Goal: Transaction & Acquisition: Purchase product/service

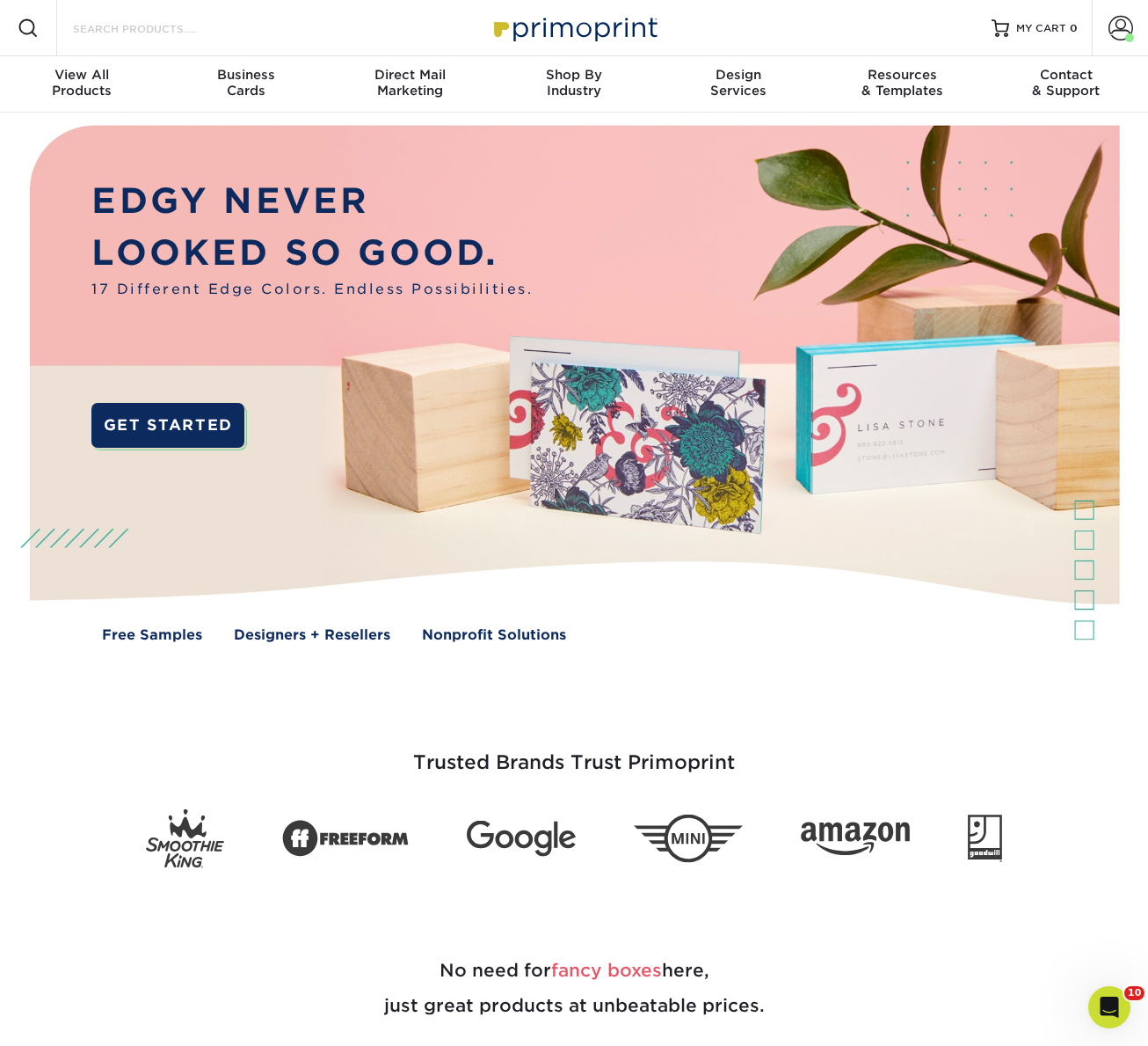
click at [161, 35] on input "Search Products" at bounding box center [157, 28] width 172 height 21
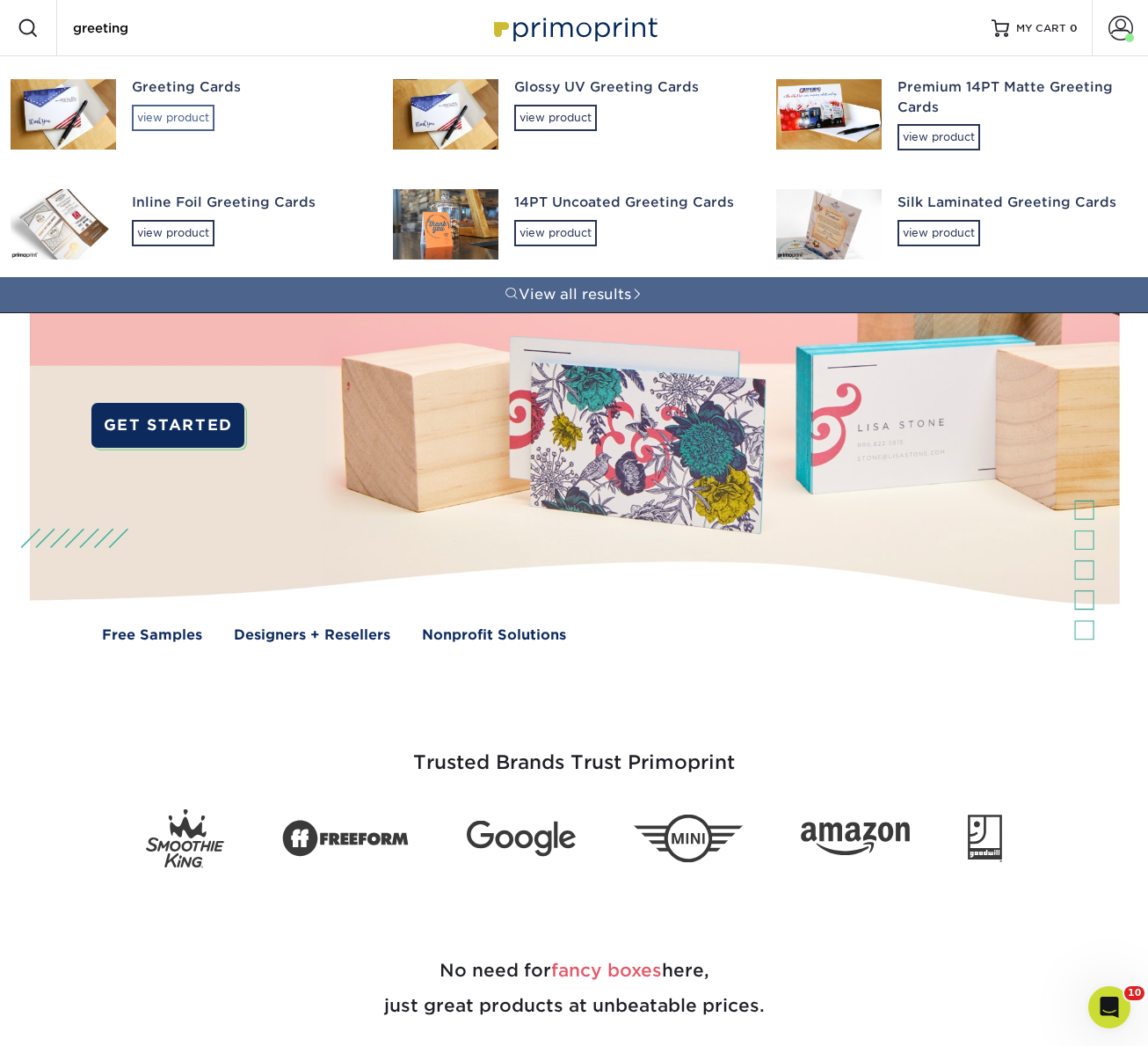
type input "greeting"
click at [180, 123] on div "view product" at bounding box center [173, 117] width 83 height 26
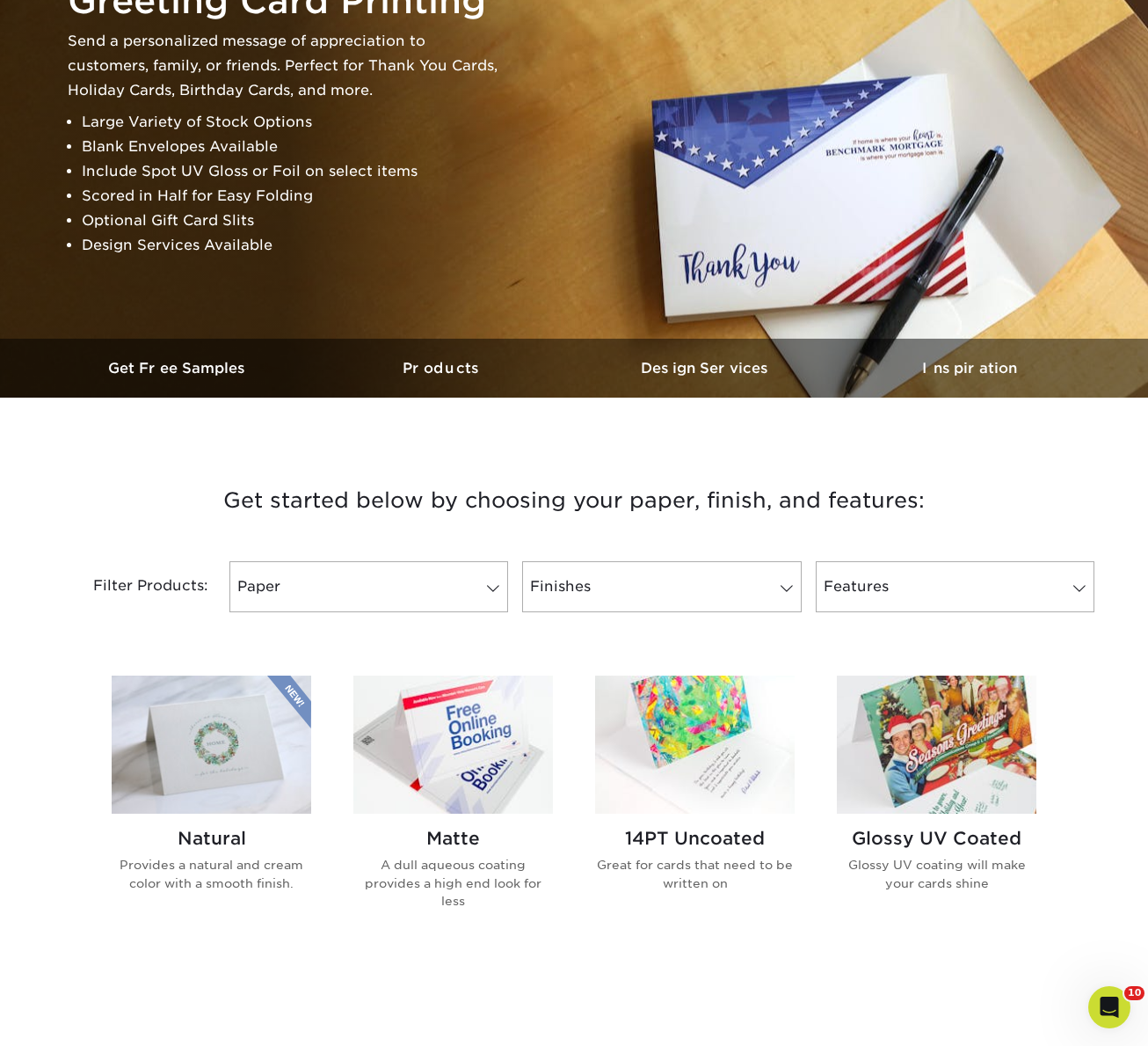
scroll to position [292, 0]
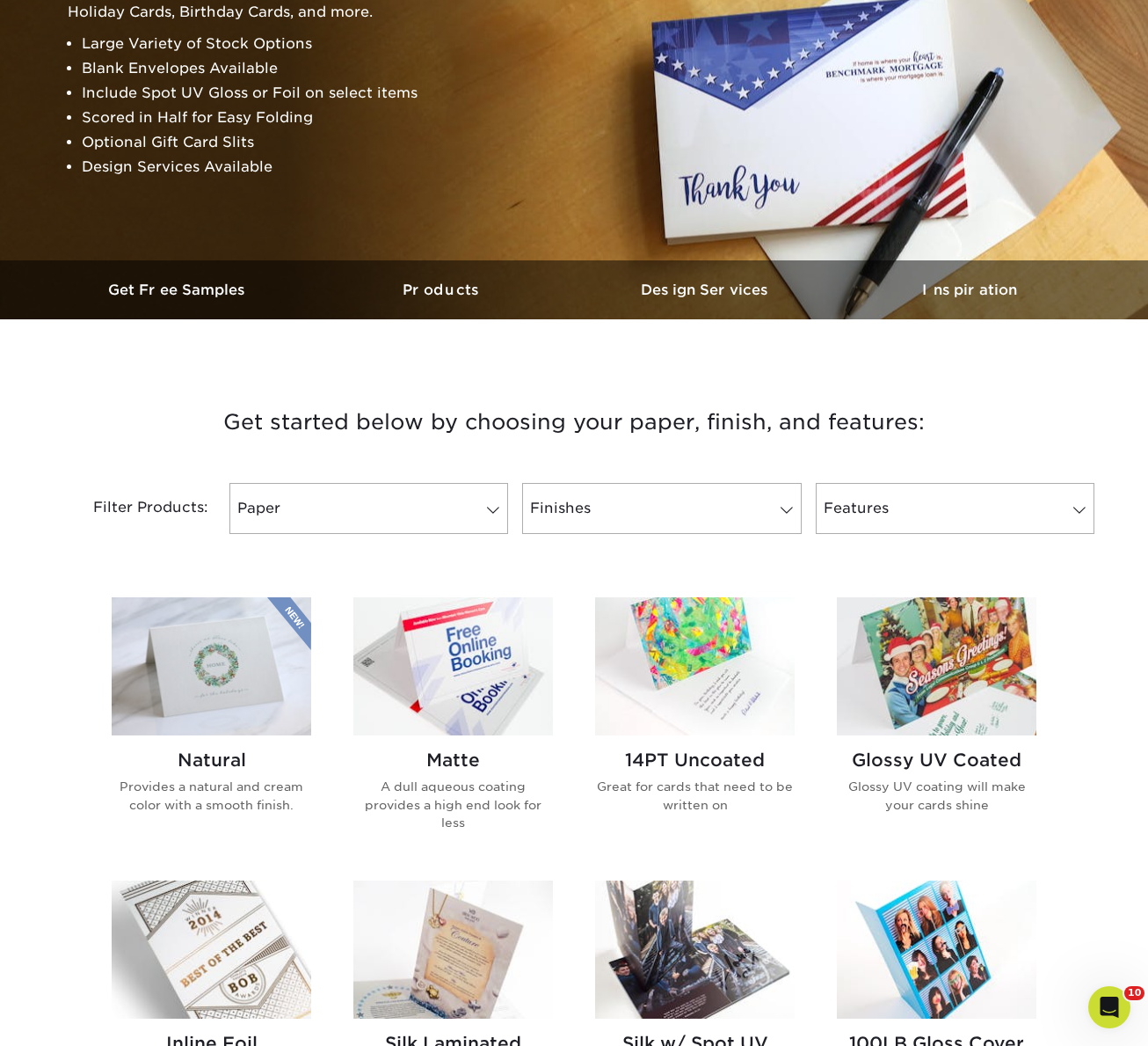
click at [497, 670] on img at bounding box center [452, 666] width 200 height 138
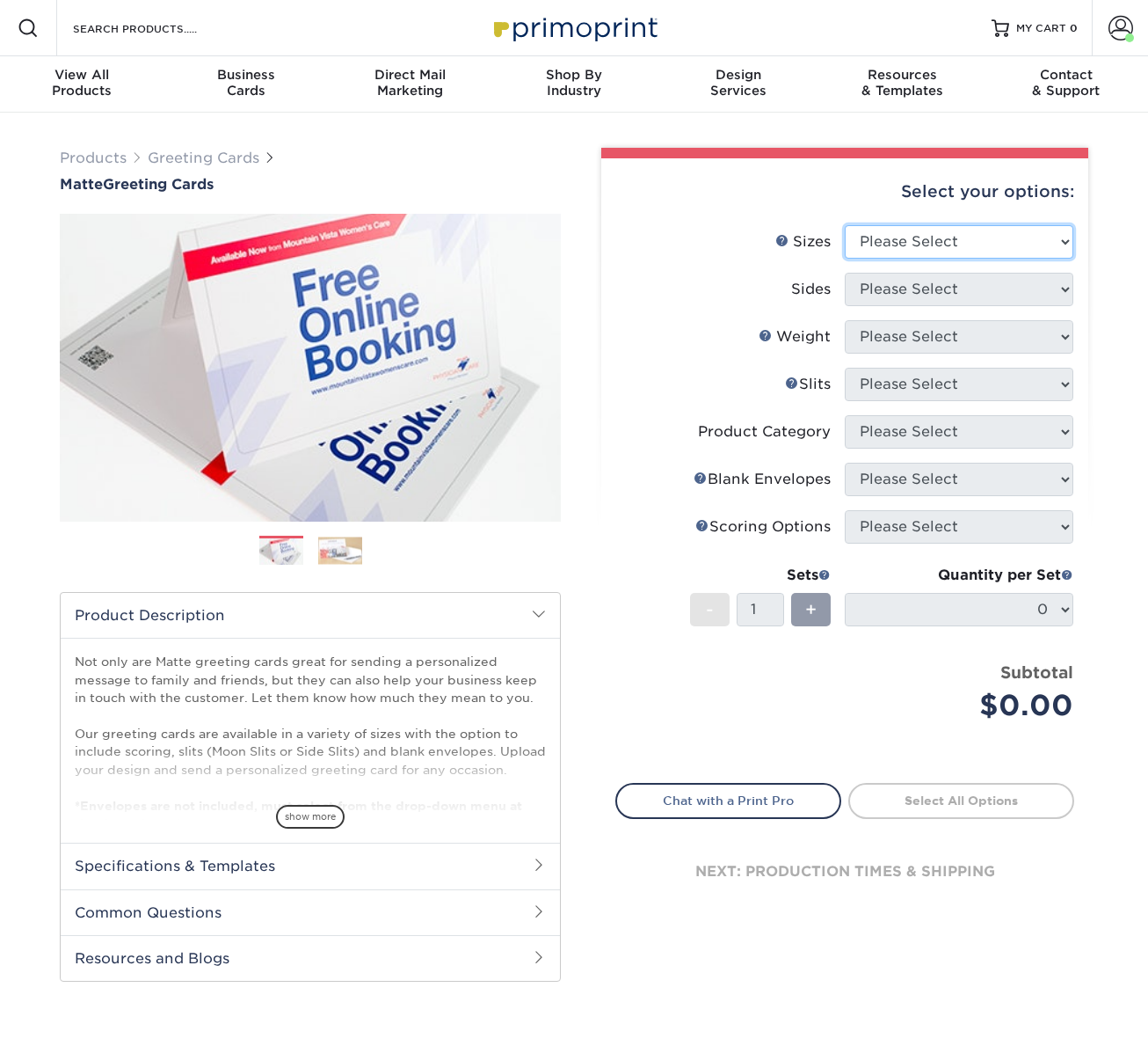
click at [884, 247] on select "Please Select 4.25" x 11" 5.5" x 8.5" 6" x 9" 6" x 12" 7" x 10" 8.5" x 11"" at bounding box center [958, 242] width 228 height 34
select select "7.00x10.00"
click at [845, 225] on select "Please Select 4.25" x 11" 5.5" x 8.5" 6" x 9" 6" x 12" 7" x 10" 8.5" x 11"" at bounding box center [958, 242] width 228 height 34
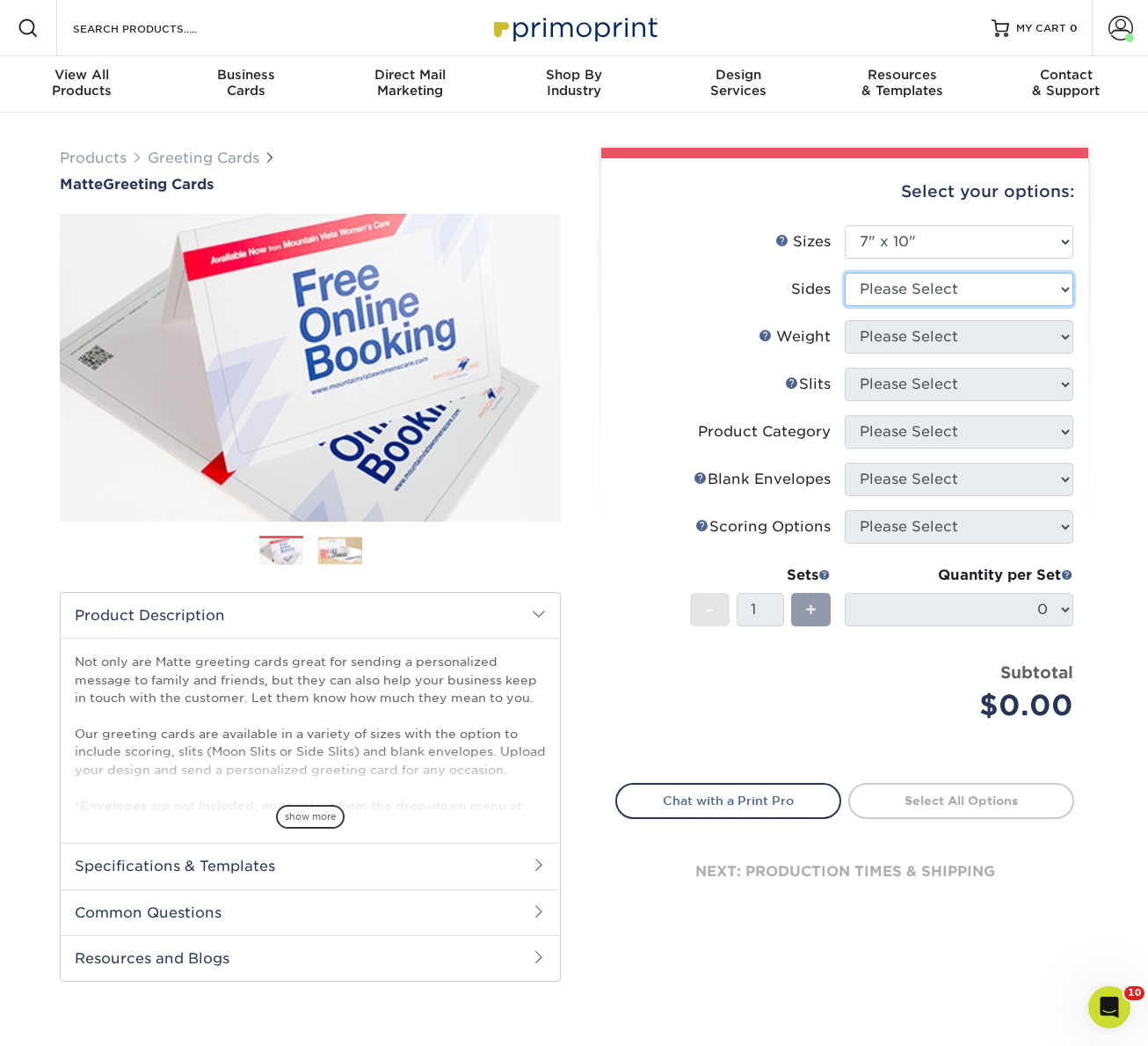
click at [902, 297] on select "Please Select Print Both Sides Print Front Only" at bounding box center [958, 289] width 228 height 34
select select "32d3c223-f82c-492b-b915-ba065a00862f"
click at [845, 272] on select "Please Select Print Both Sides Print Front Only" at bounding box center [958, 289] width 228 height 34
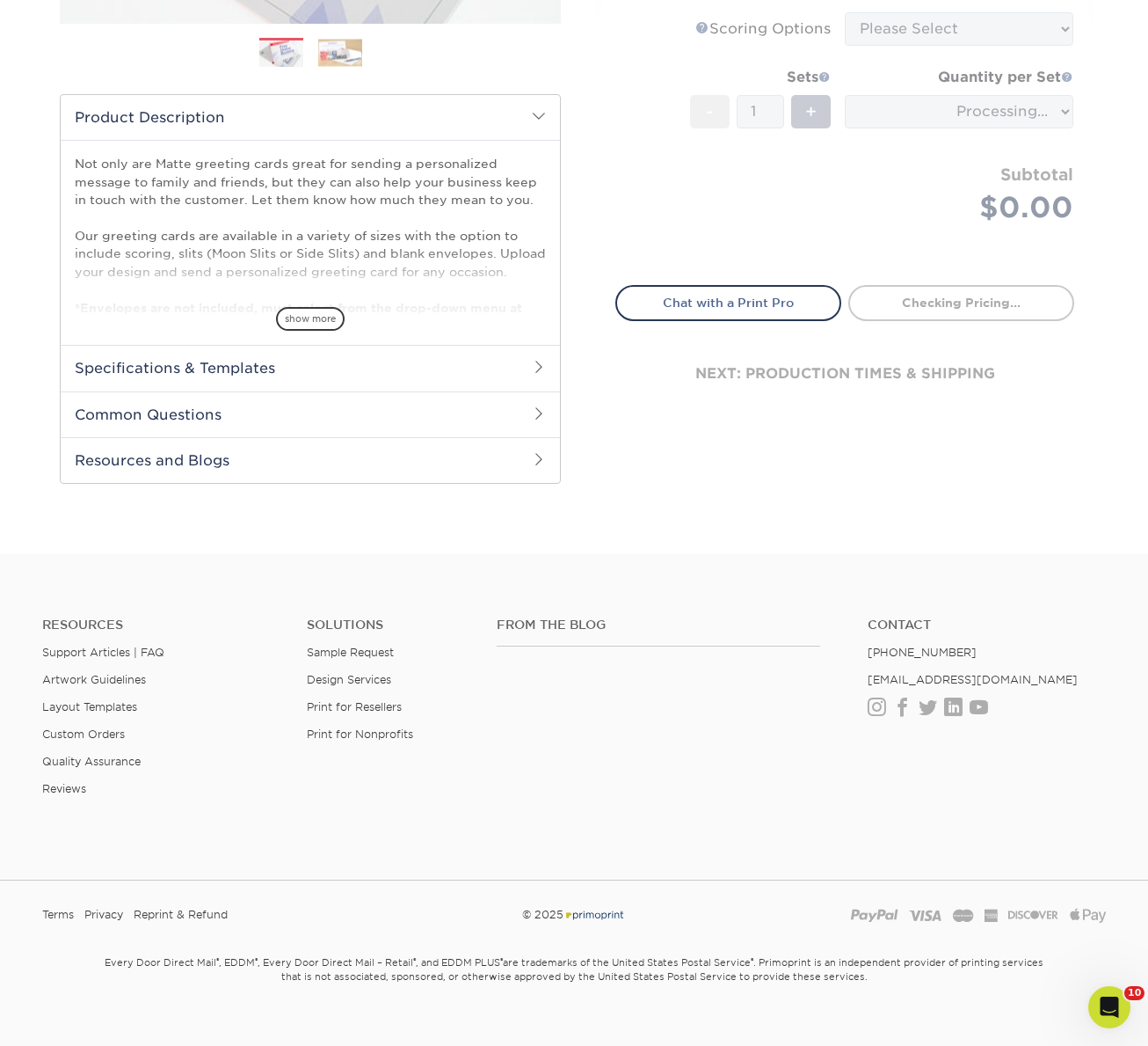
scroll to position [520, 0]
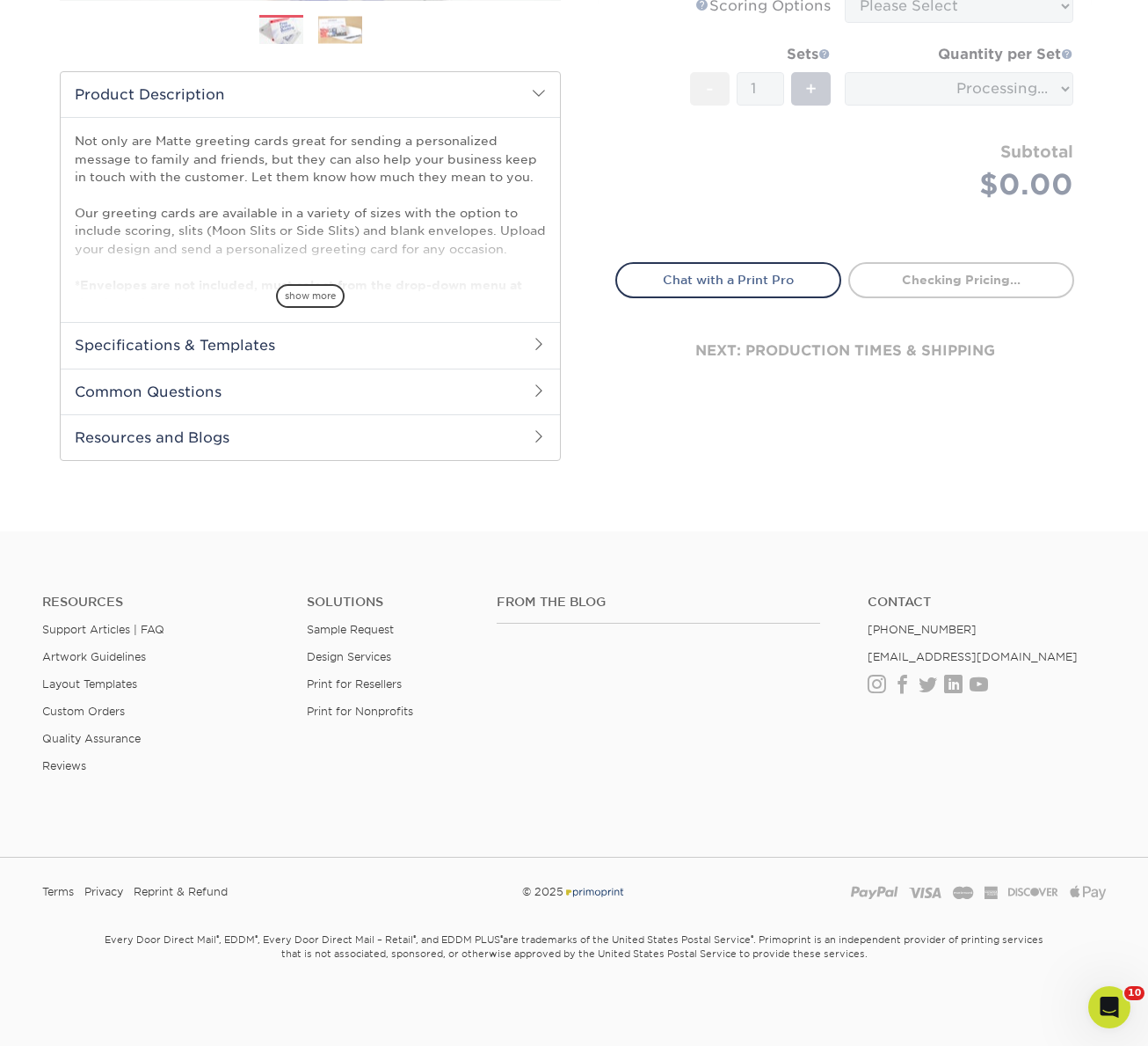
click at [155, 346] on h2 "Specifications & Templates" at bounding box center [311, 345] width 499 height 46
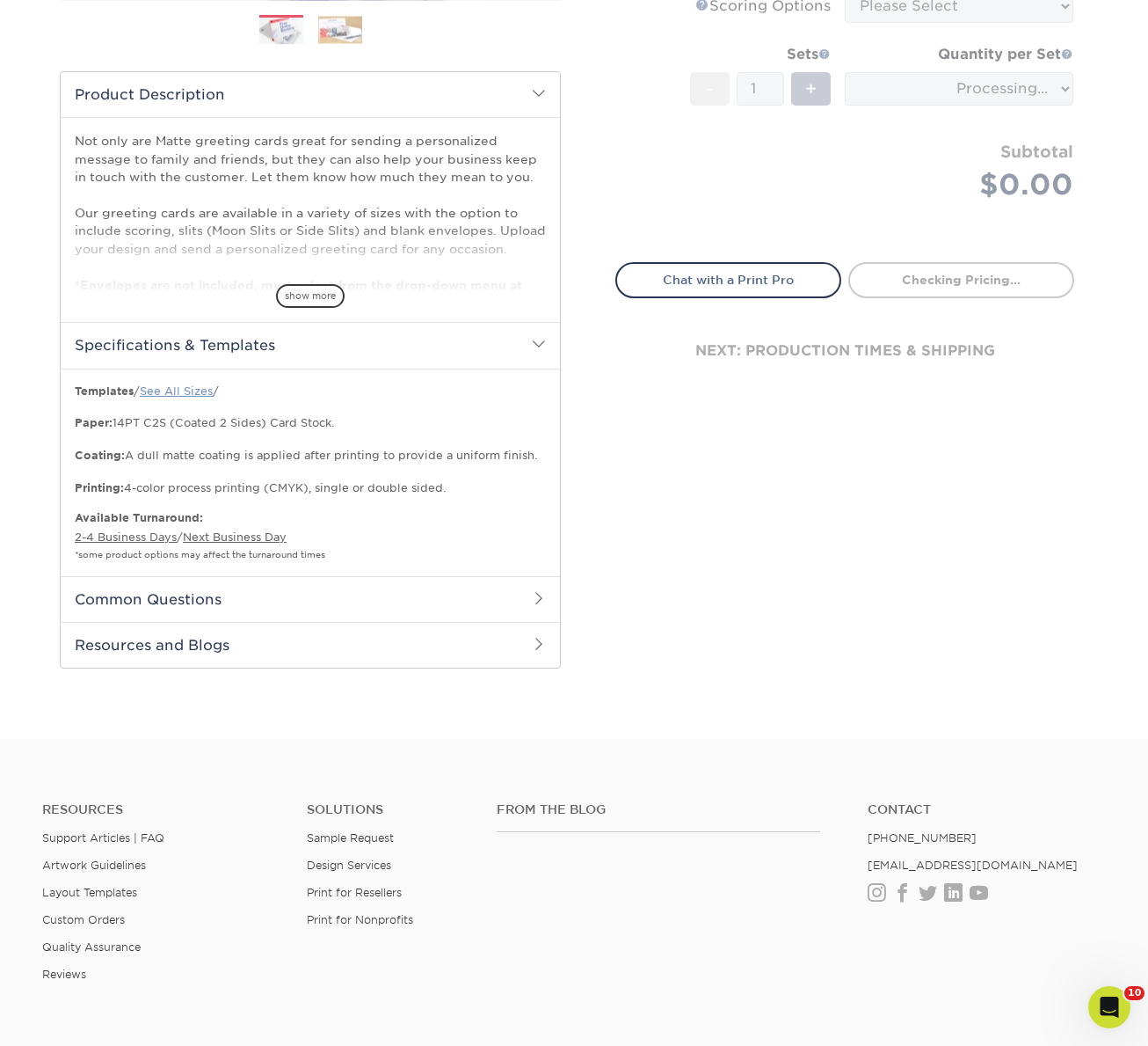
click at [181, 392] on link "See All Sizes" at bounding box center [176, 391] width 73 height 13
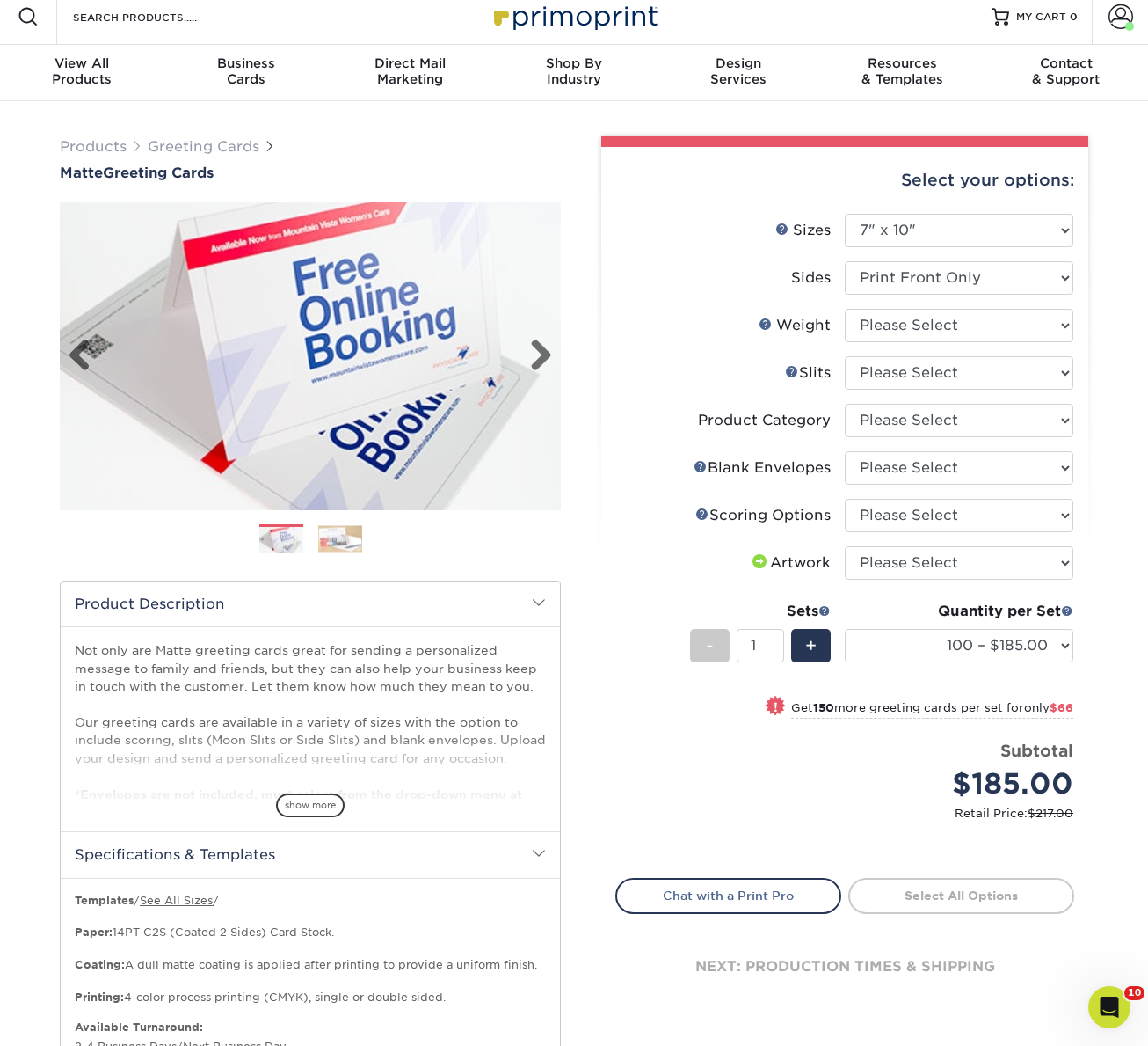
scroll to position [0, 0]
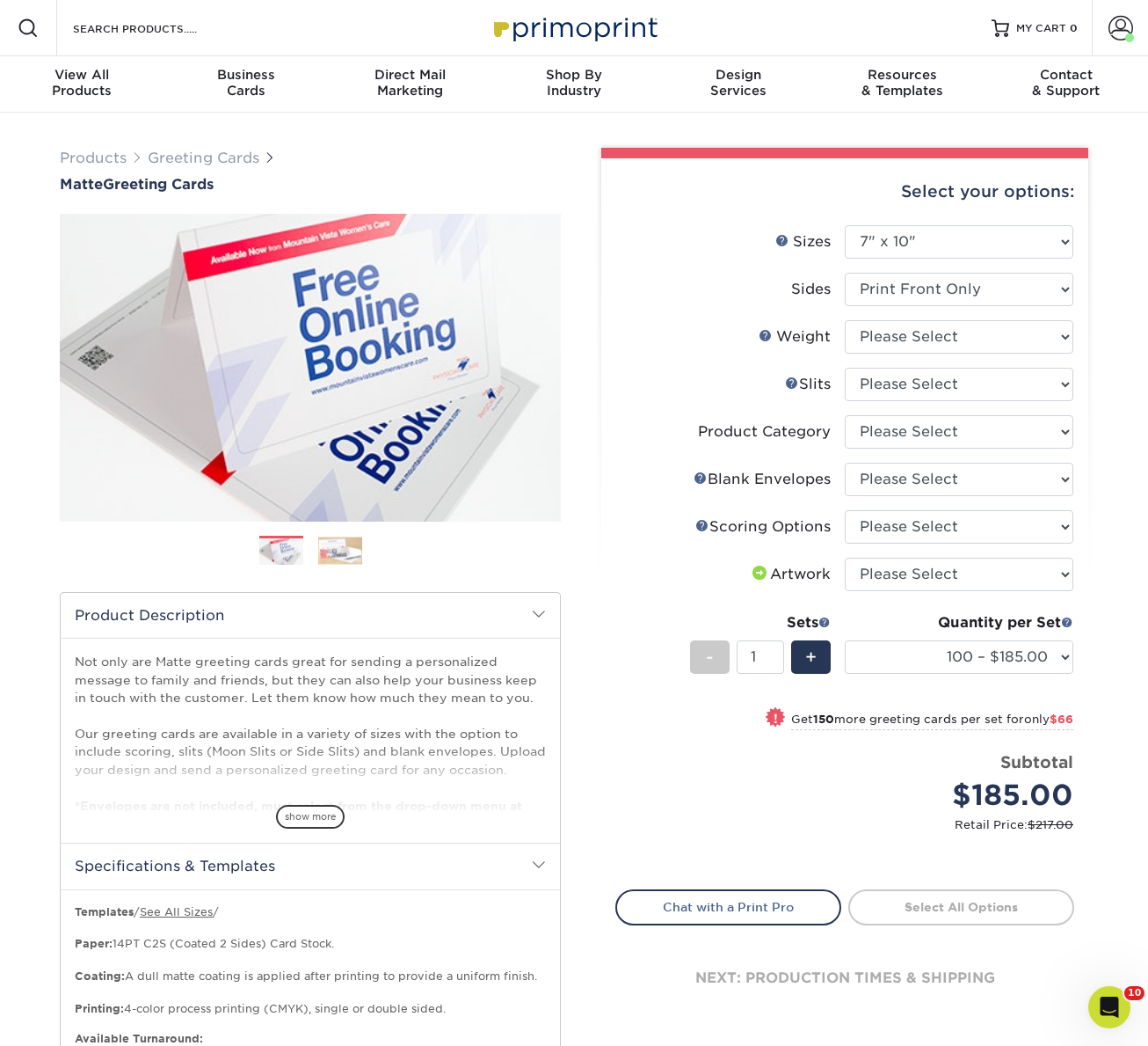
click at [337, 544] on img at bounding box center [340, 549] width 44 height 27
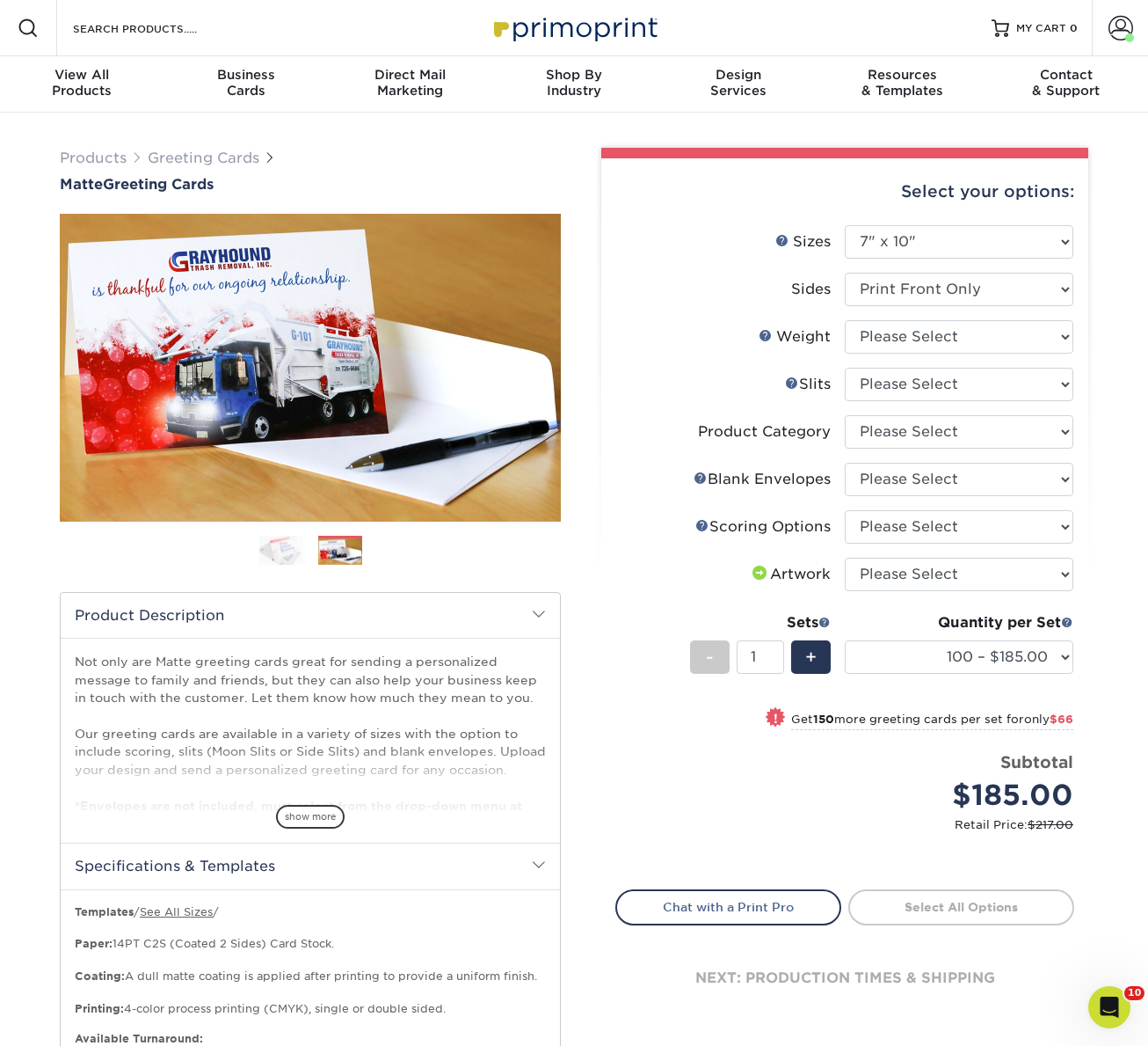
click at [275, 551] on img at bounding box center [281, 549] width 44 height 31
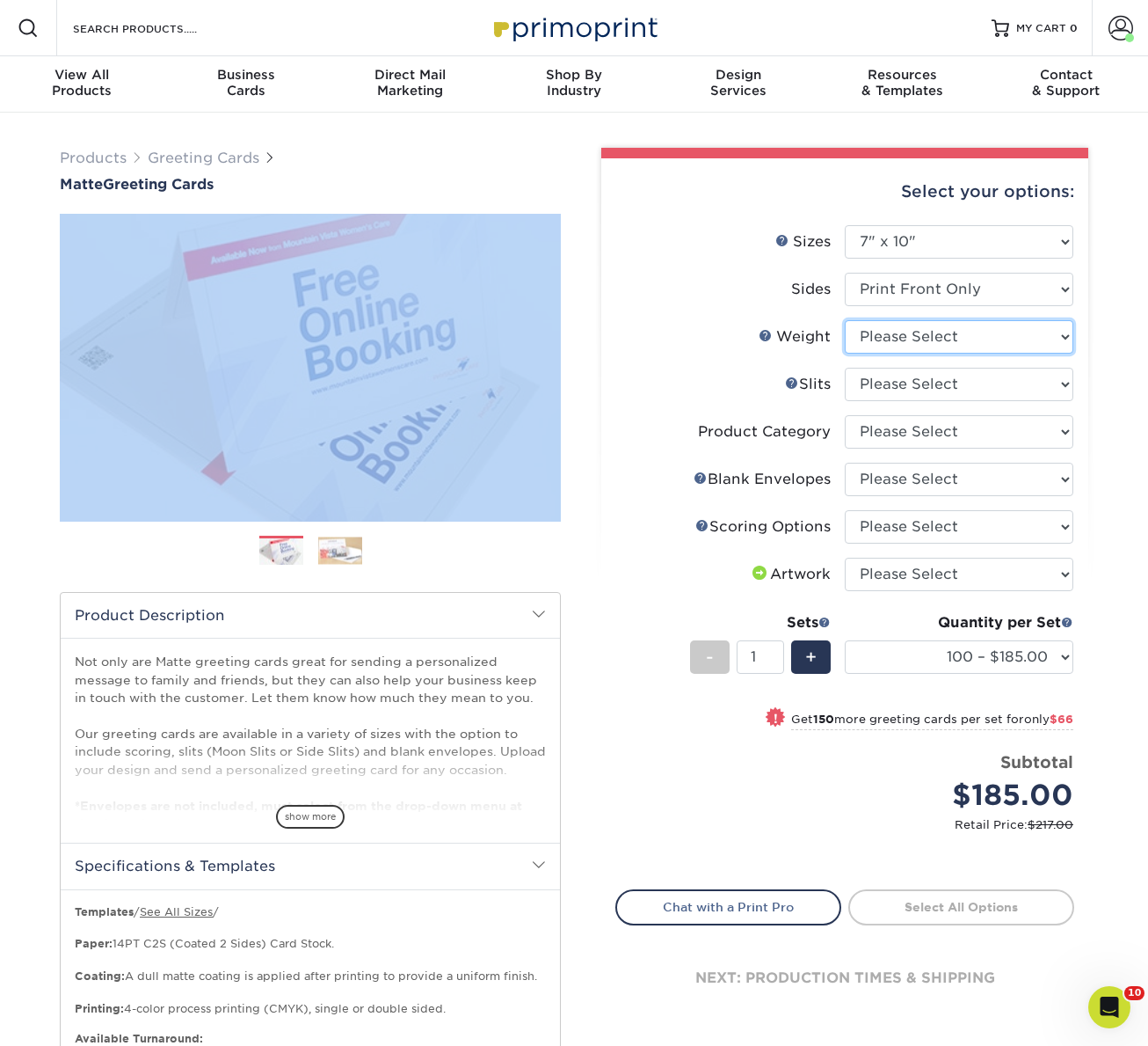
click at [907, 337] on select "Please Select 14PT" at bounding box center [958, 337] width 228 height 34
select select "14PT"
click at [845, 320] on select "Please Select 14PT" at bounding box center [958, 337] width 228 height 34
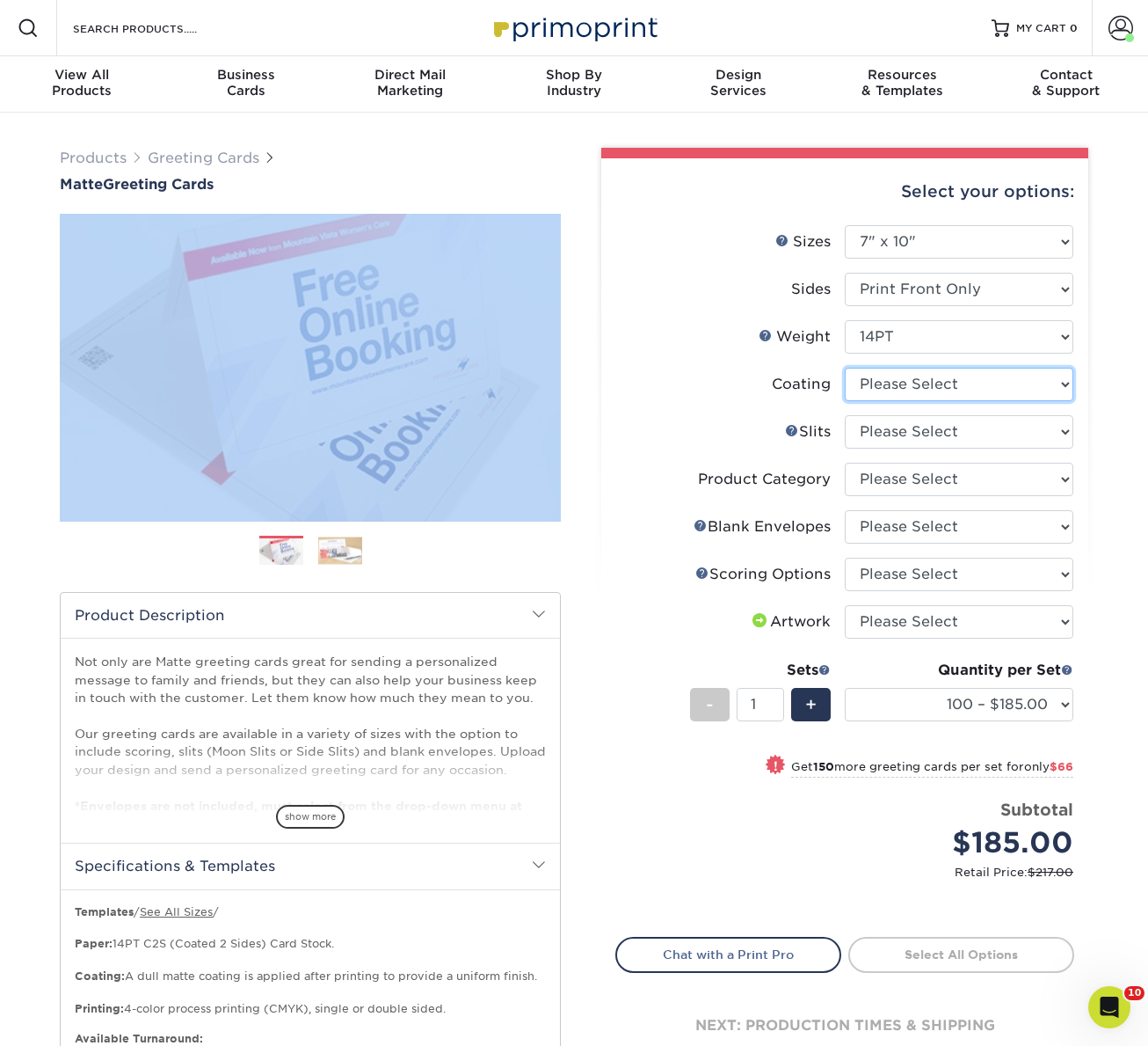
click at [942, 381] on select at bounding box center [958, 384] width 228 height 34
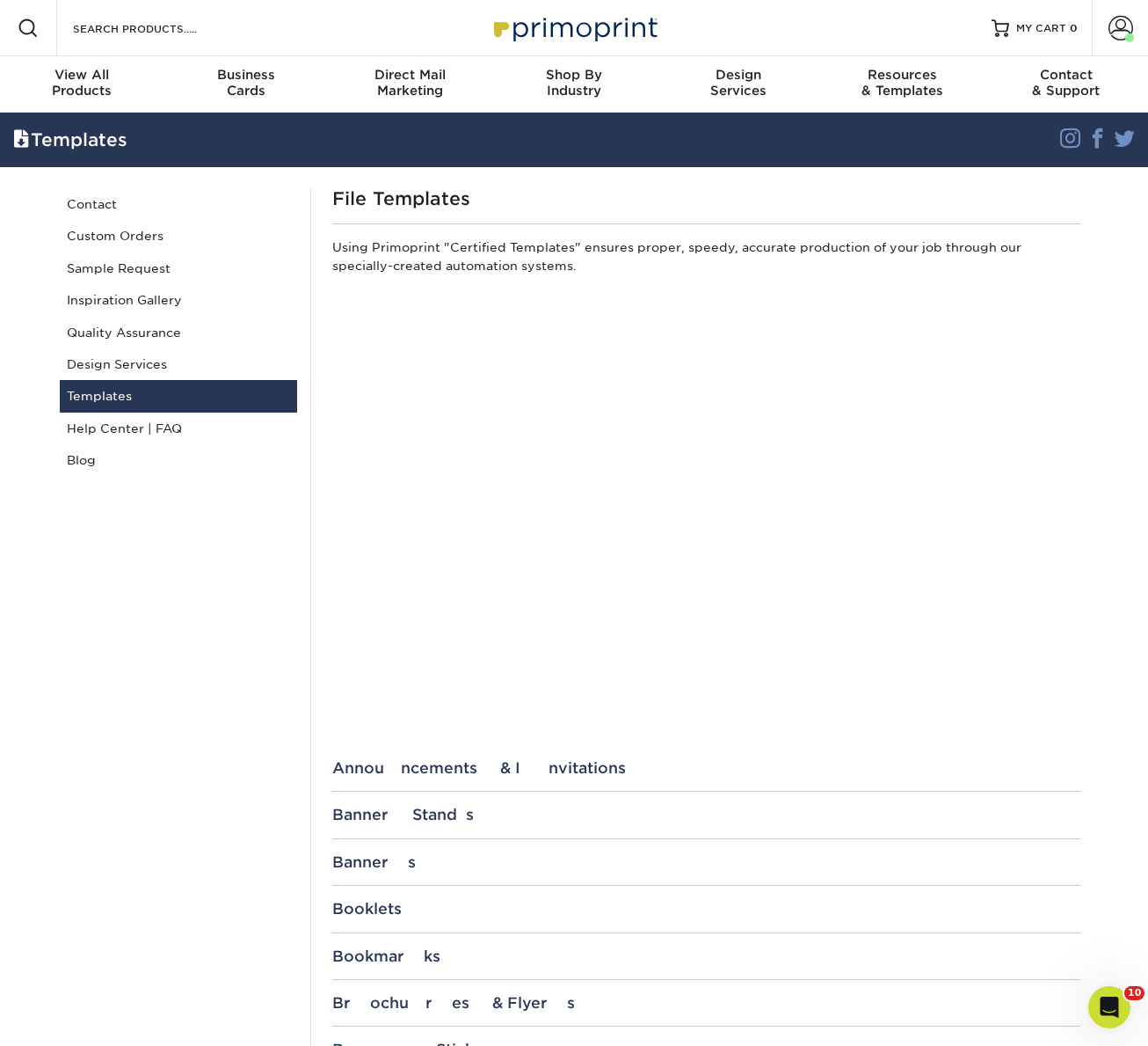
scroll to position [996, 0]
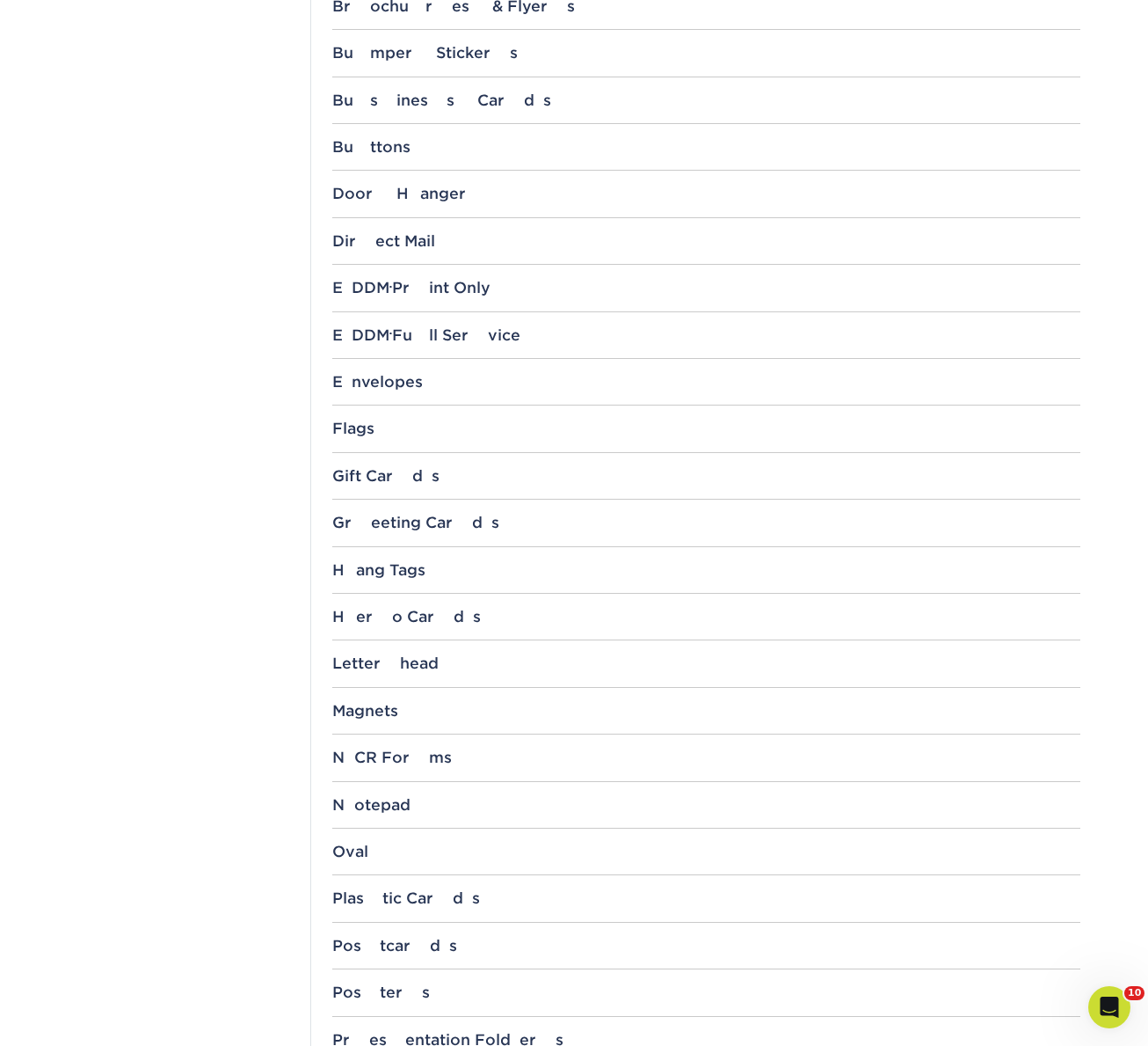
click at [379, 533] on div "Greeting Cards 10" x 7" 8.5" x 5.5" 6" x 9" 11" x 4.25" 12" x 6"" at bounding box center [706, 530] width 748 height 33
click at [392, 523] on div "Greeting Cards" at bounding box center [706, 522] width 748 height 18
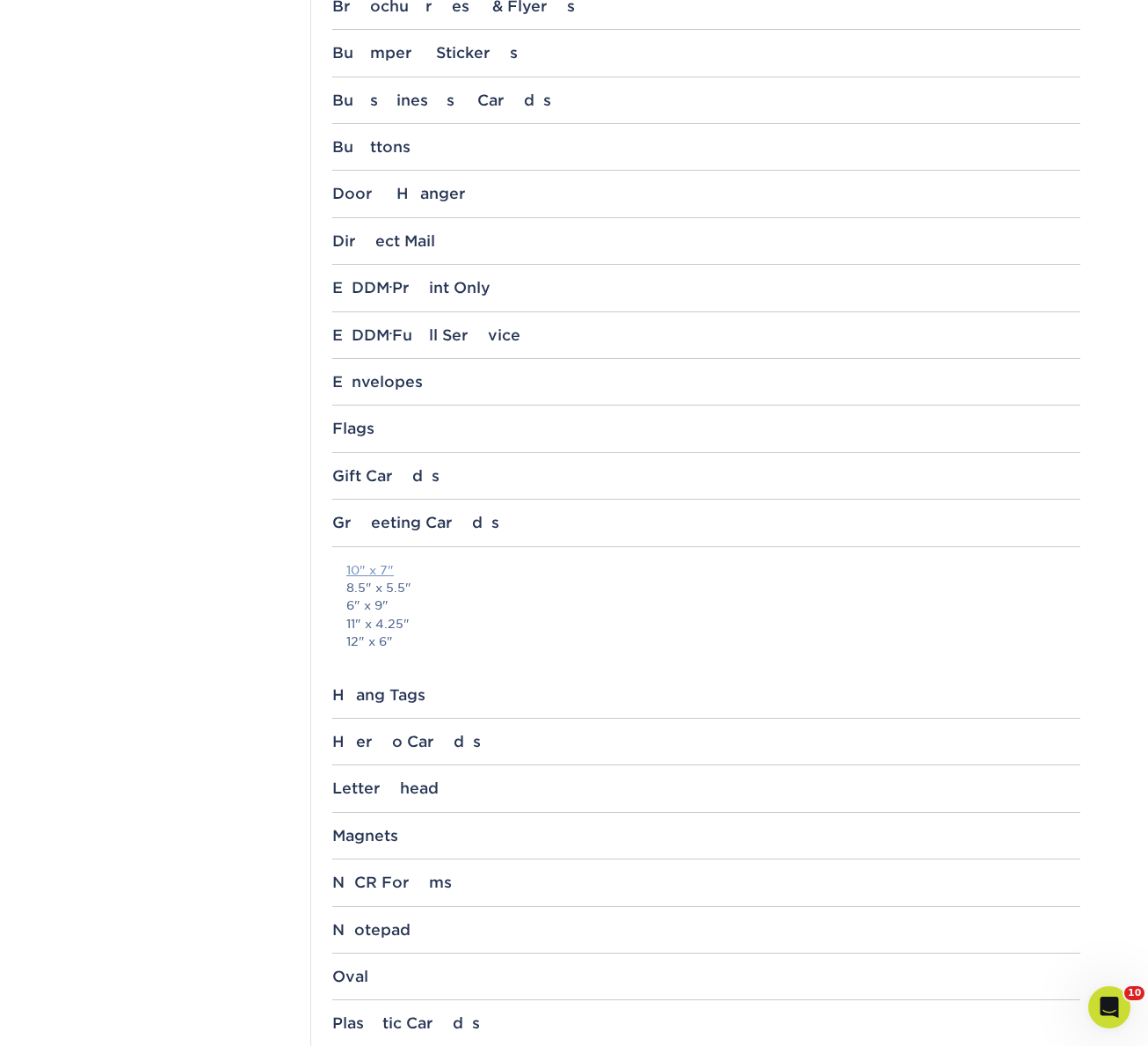
click at [372, 573] on link "10" x 7"" at bounding box center [370, 569] width 48 height 14
